Goal: Find contact information: Find contact information

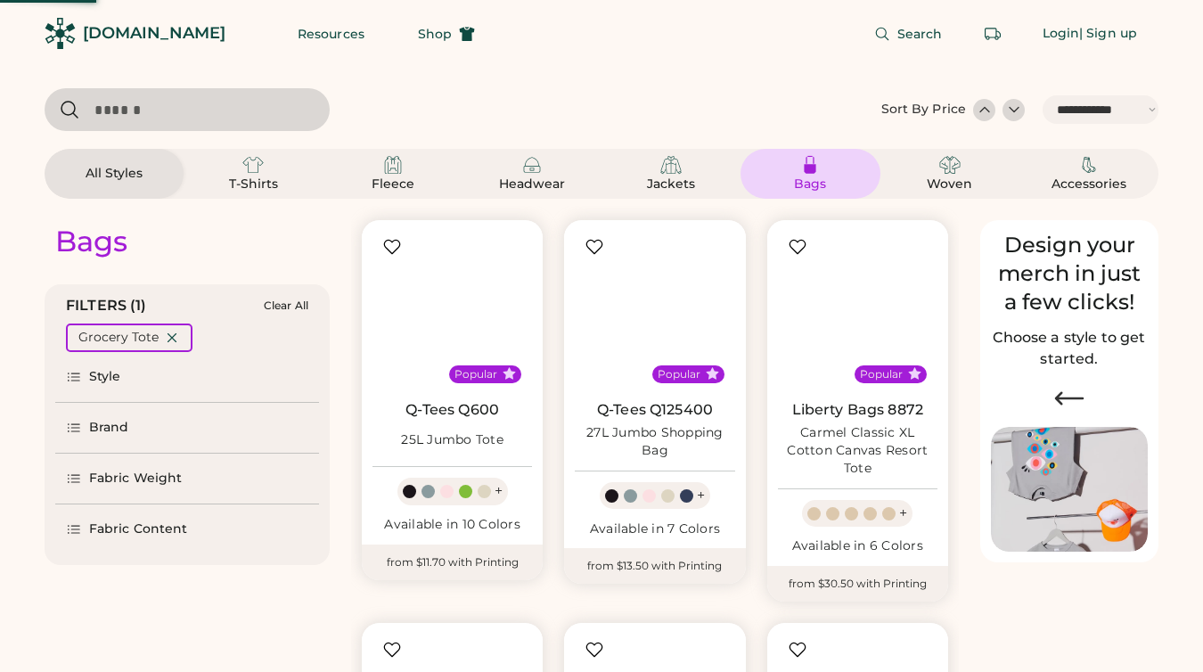
select select "*****"
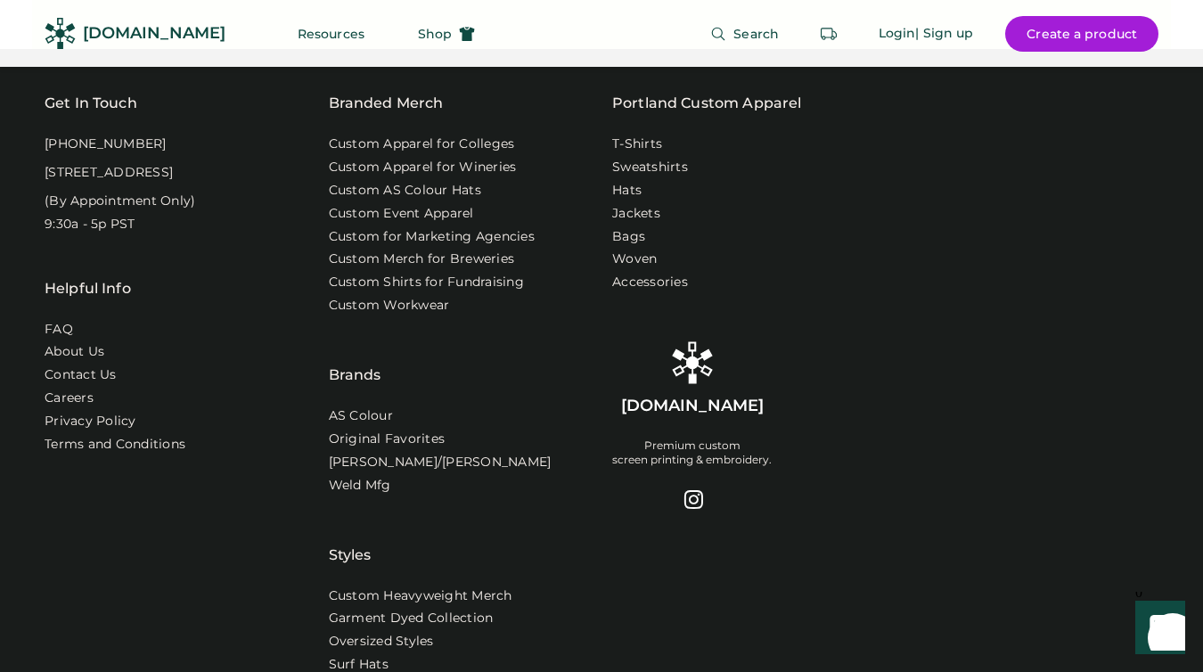
scroll to position [5682, 0]
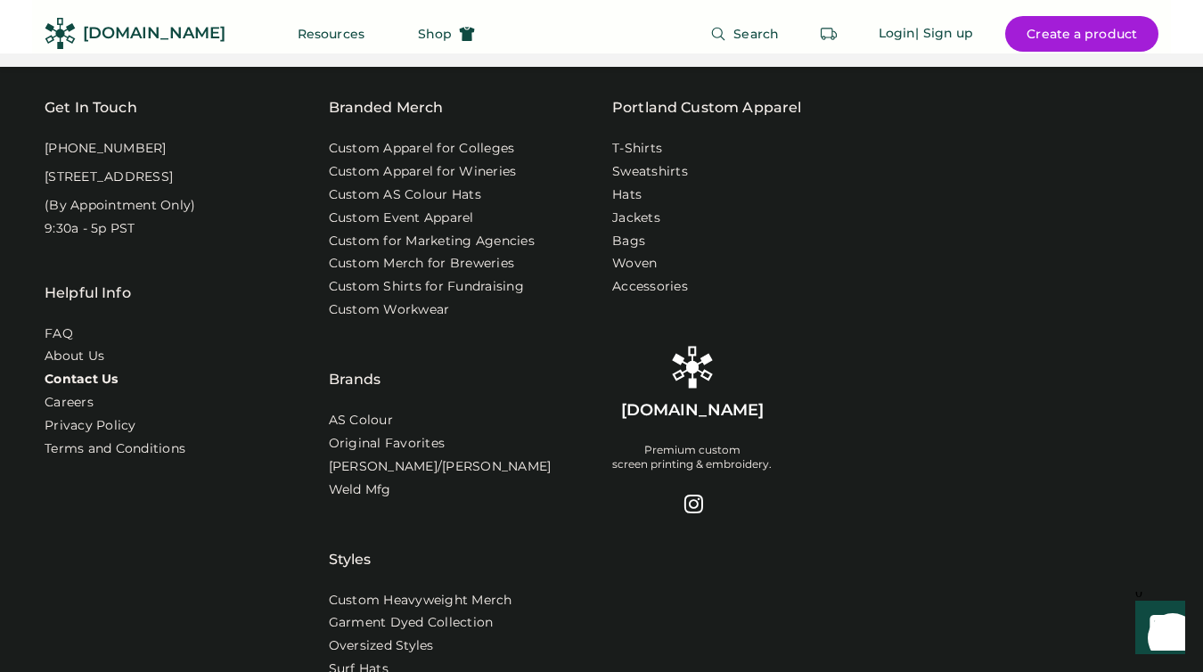
click at [89, 427] on div "Helpful Info FAQ About Us Contact Us Careers Privacy Policy Terms and Conditions" at bounding box center [176, 368] width 263 height 261
click at [83, 388] on link "Contact Us" at bounding box center [81, 380] width 72 height 18
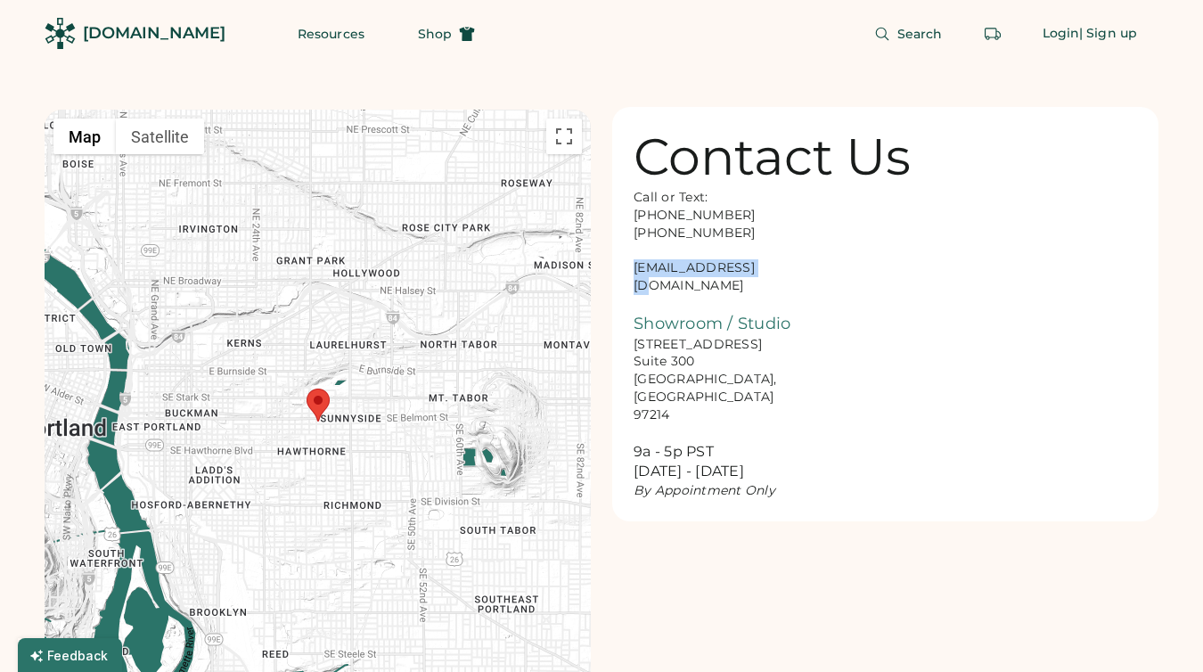
drag, startPoint x: 764, startPoint y: 265, endPoint x: 629, endPoint y: 266, distance: 134.6
click at [630, 266] on div "Contact Us Call or Text: 888-299-3595 503-954-3595 hello@rendered.co Showroom /…" at bounding box center [885, 314] width 546 height 414
copy div "hello@rendered.co"
